Goal: Task Accomplishment & Management: Complete application form

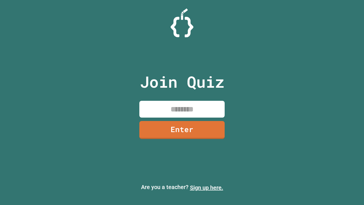
click at [204, 187] on link "Sign up here." at bounding box center [206, 187] width 33 height 7
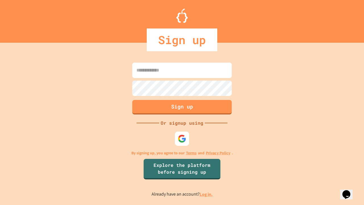
click at [206, 194] on link "Log in." at bounding box center [206, 194] width 13 height 6
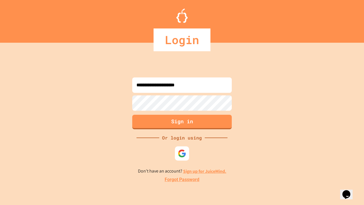
type input "**********"
